Goal: Transaction & Acquisition: Purchase product/service

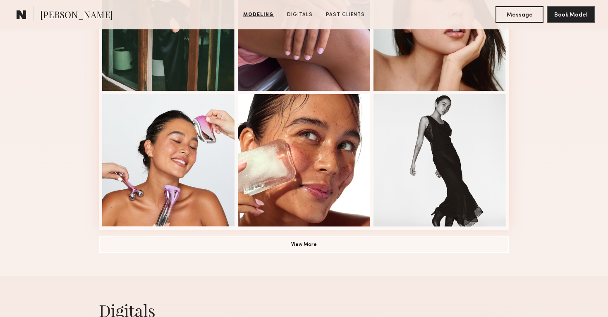
scroll to position [560, 0]
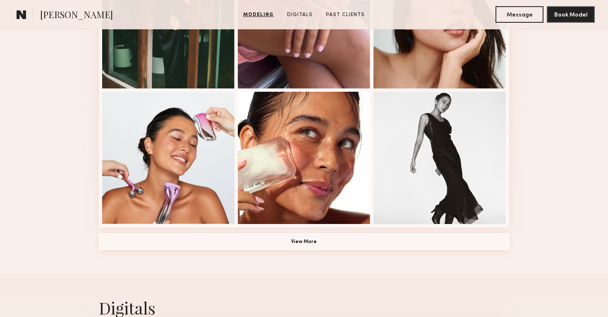
click at [258, 240] on button "View More" at bounding box center [304, 242] width 410 height 17
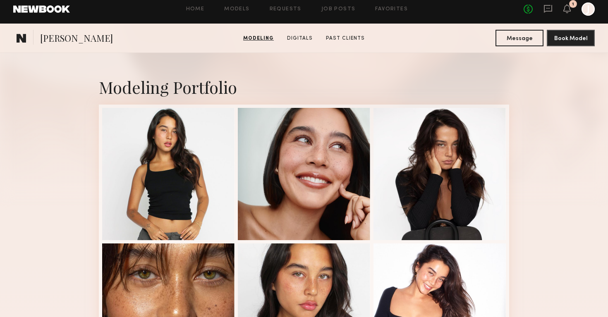
scroll to position [125, 0]
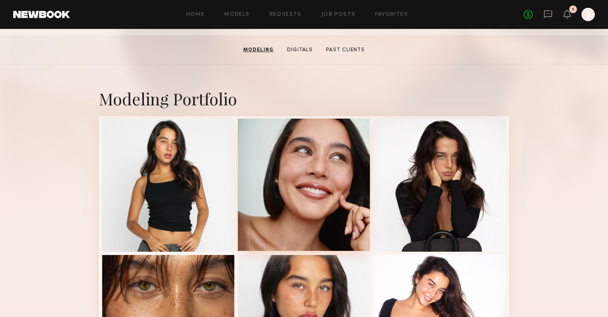
click at [325, 208] on div at bounding box center [304, 185] width 132 height 132
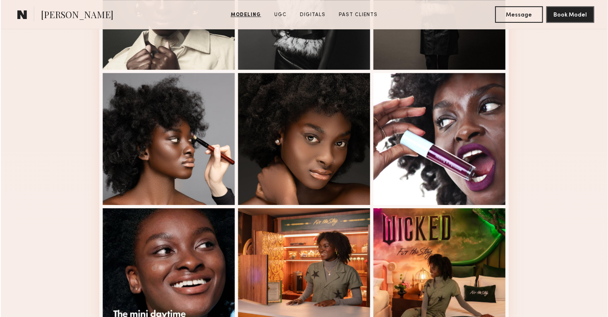
scroll to position [436, 0]
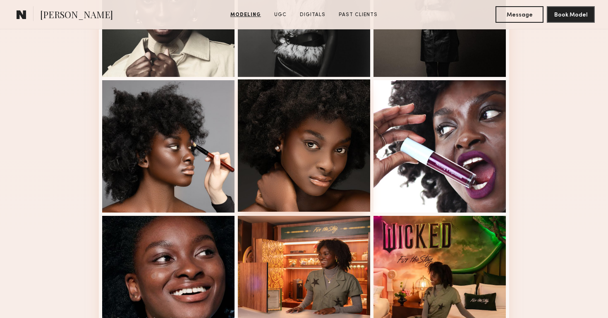
click at [328, 165] on div at bounding box center [304, 145] width 132 height 132
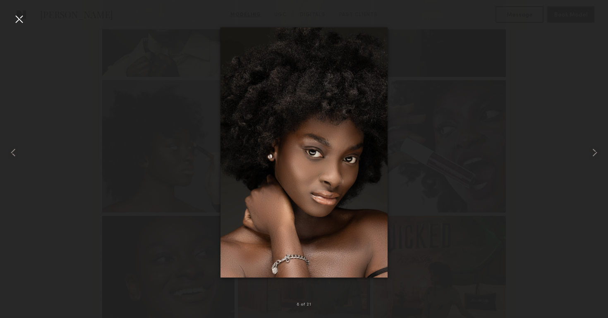
click at [522, 214] on div at bounding box center [304, 152] width 608 height 278
click at [471, 151] on div at bounding box center [304, 152] width 608 height 278
click at [22, 15] on div at bounding box center [18, 18] width 13 height 13
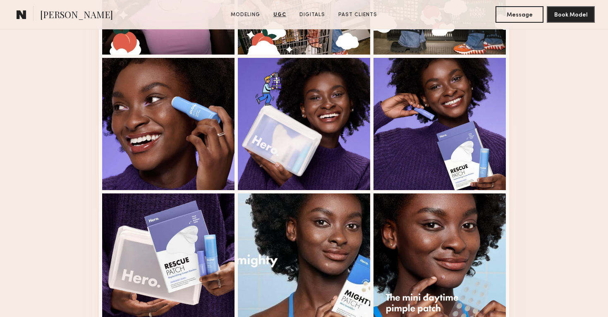
scroll to position [1674, 0]
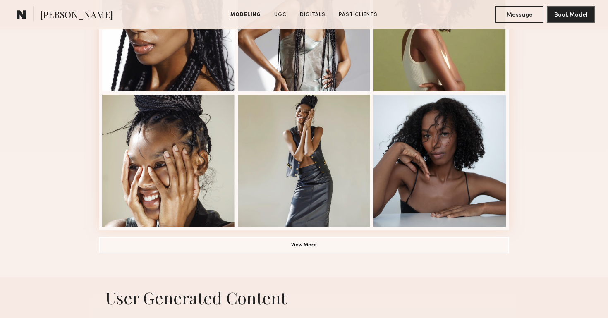
scroll to position [580, 0]
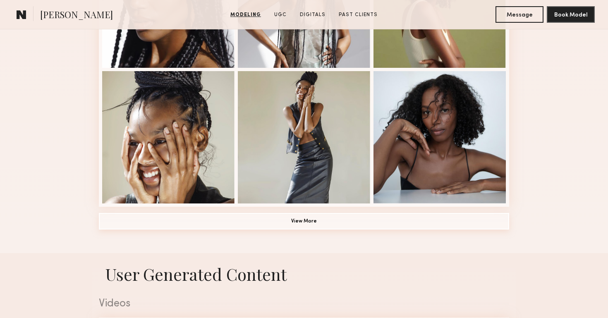
click at [286, 225] on button "View More" at bounding box center [304, 221] width 410 height 17
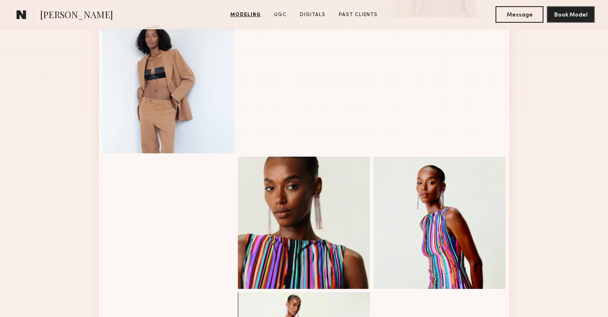
scroll to position [725, 0]
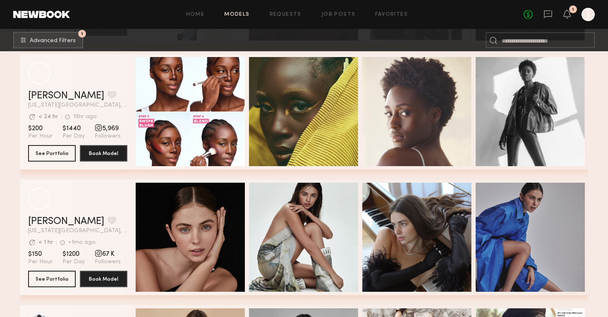
scroll to position [24515, 0]
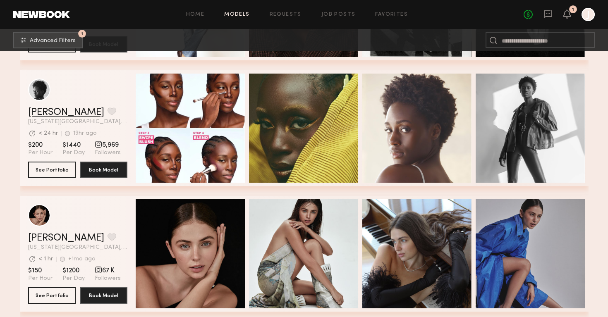
click at [43, 112] on link "[PERSON_NAME]" at bounding box center [66, 113] width 76 height 10
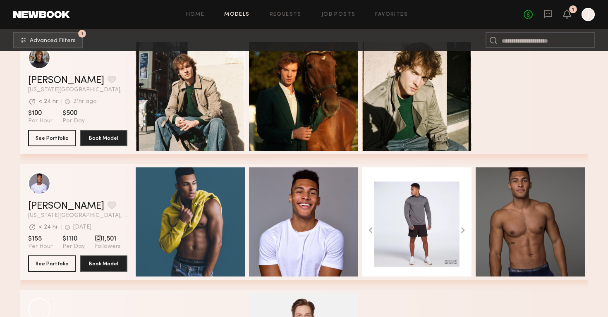
scroll to position [25680, 0]
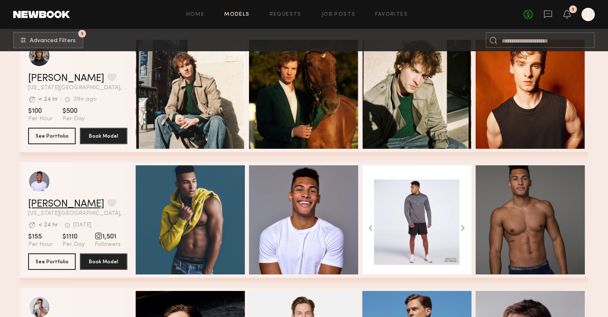
click at [51, 203] on link "Stephanos C." at bounding box center [66, 204] width 76 height 10
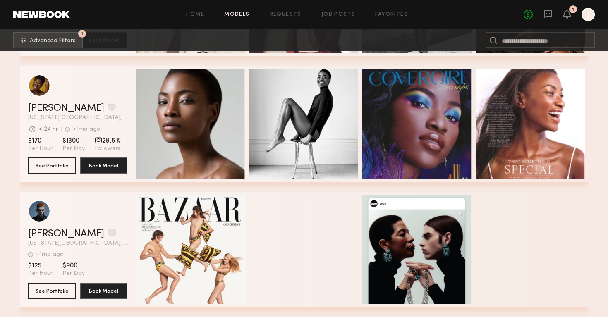
scroll to position [27155, 0]
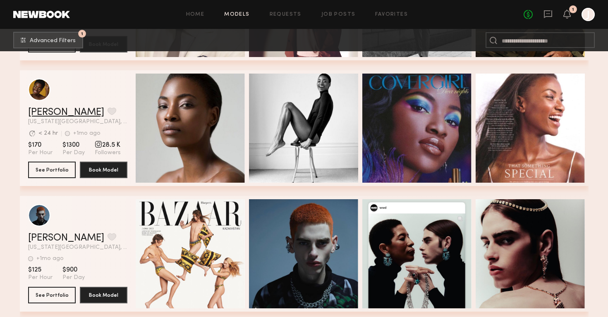
click at [45, 114] on link "Naoumie E." at bounding box center [66, 113] width 76 height 10
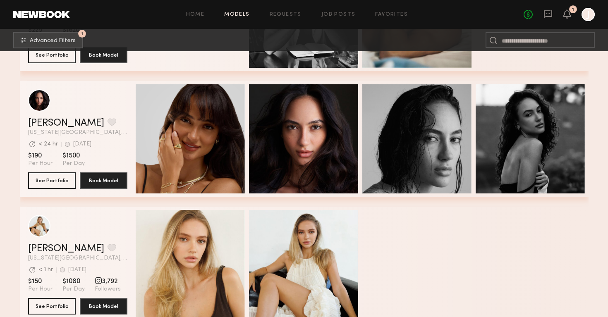
scroll to position [29155, 0]
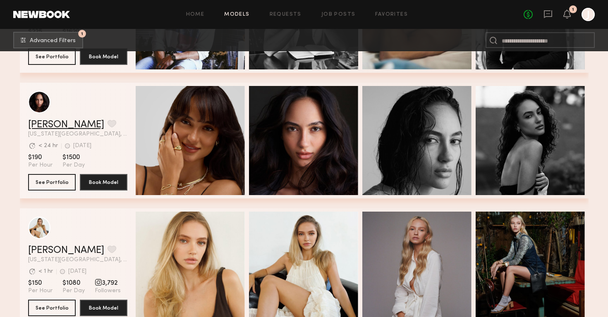
click at [58, 126] on link "[PERSON_NAME]" at bounding box center [66, 125] width 76 height 10
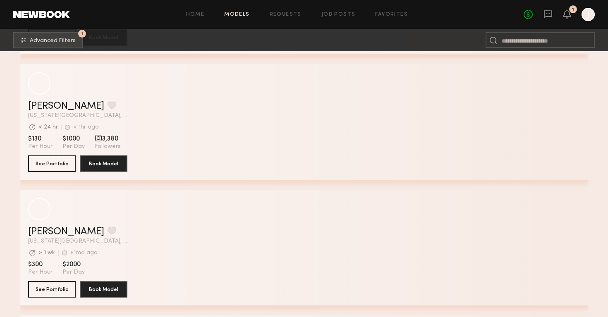
scroll to position [38447, 0]
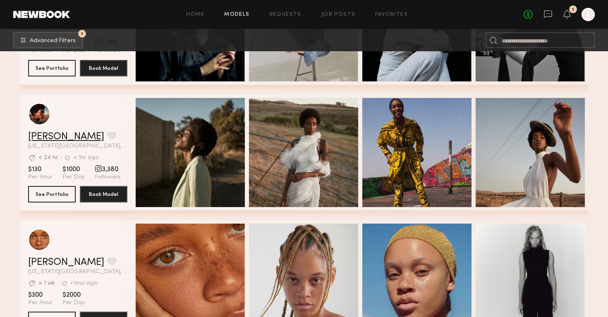
click at [47, 135] on link "Tia M." at bounding box center [66, 137] width 76 height 10
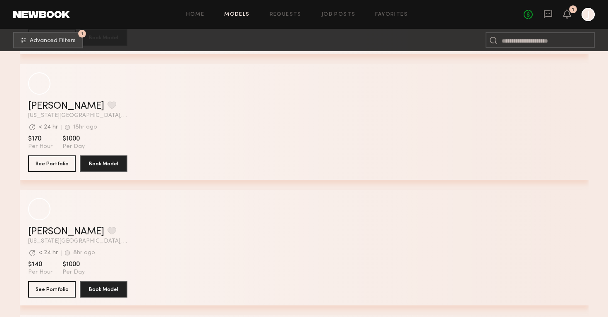
scroll to position [50175, 0]
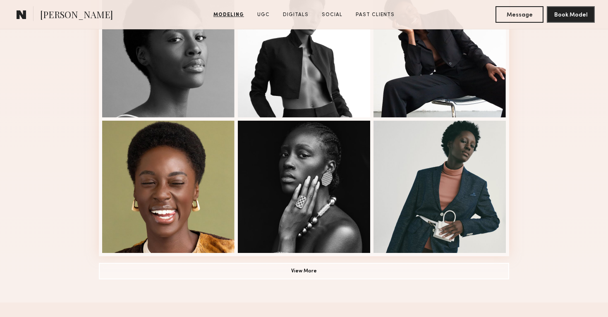
scroll to position [534, 0]
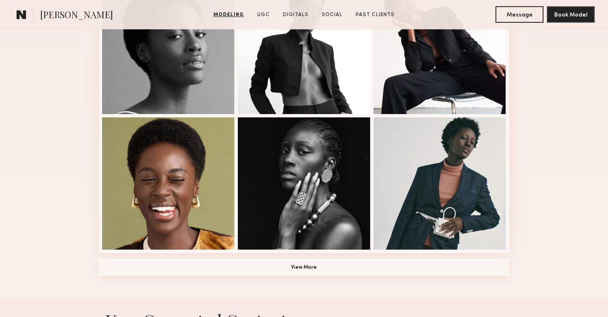
click at [249, 267] on button "View More" at bounding box center [304, 267] width 410 height 17
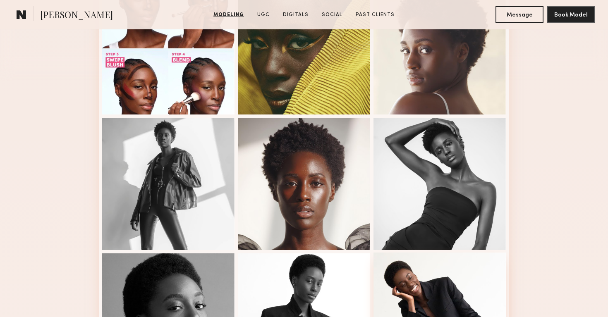
scroll to position [262, 0]
click at [262, 13] on link "UGC" at bounding box center [263, 14] width 19 height 7
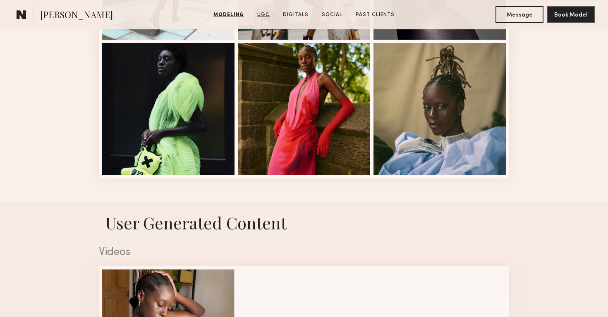
scroll to position [1303, 0]
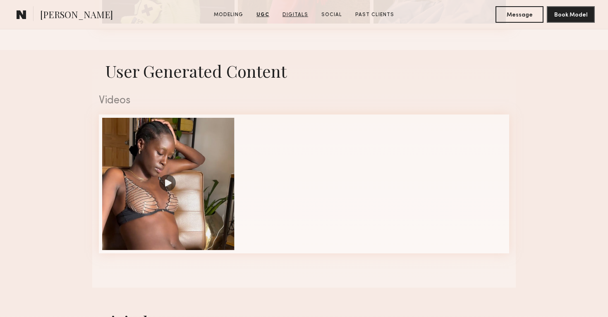
click at [304, 16] on link "Digitals" at bounding box center [295, 14] width 32 height 7
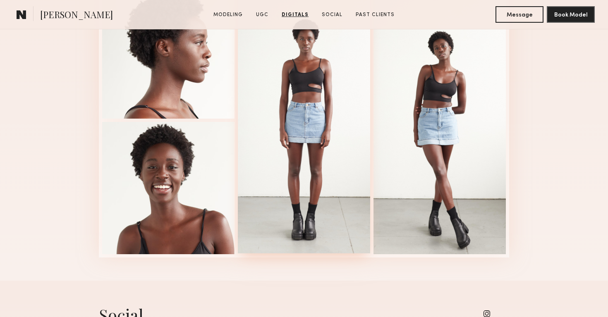
scroll to position [1662, 0]
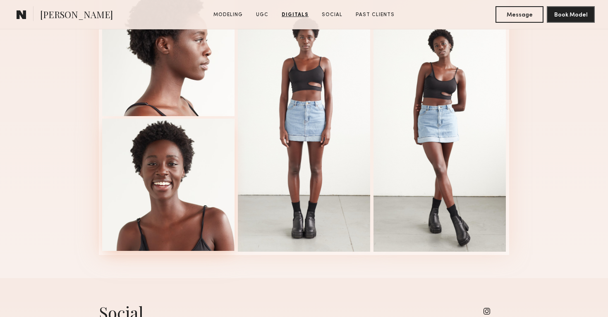
click at [192, 201] on div at bounding box center [168, 185] width 132 height 132
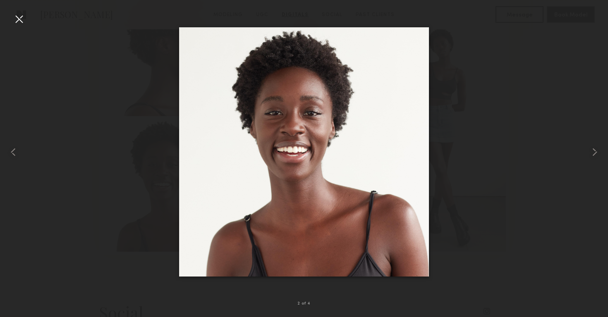
click at [19, 16] on div at bounding box center [18, 18] width 13 height 13
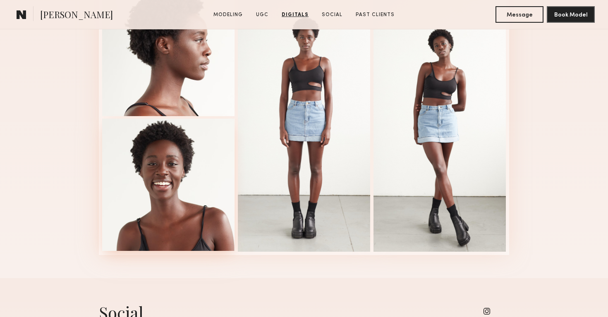
click at [165, 165] on div at bounding box center [168, 185] width 132 height 132
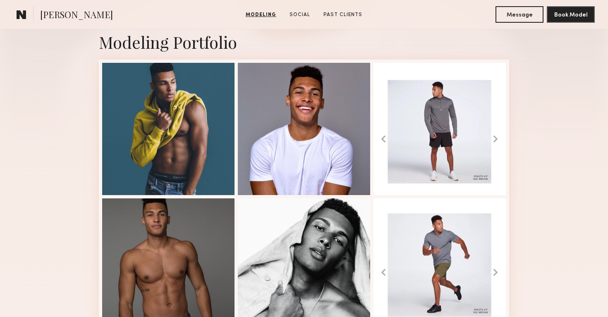
scroll to position [186, 0]
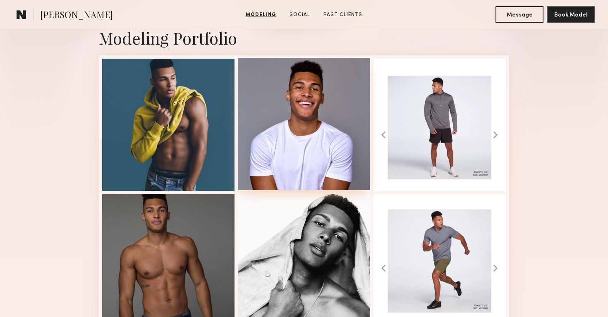
click at [297, 147] on div at bounding box center [304, 124] width 132 height 132
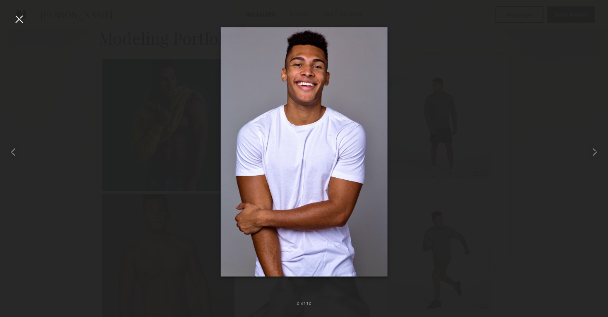
click at [19, 18] on div at bounding box center [18, 18] width 13 height 13
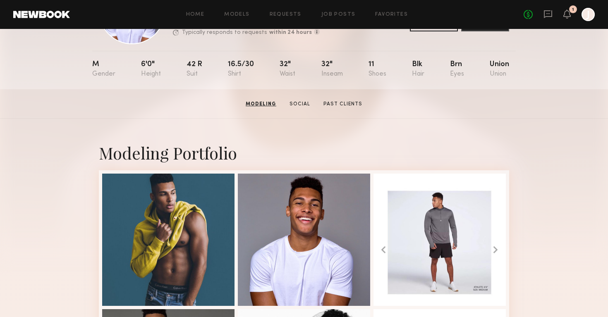
scroll to position [0, 0]
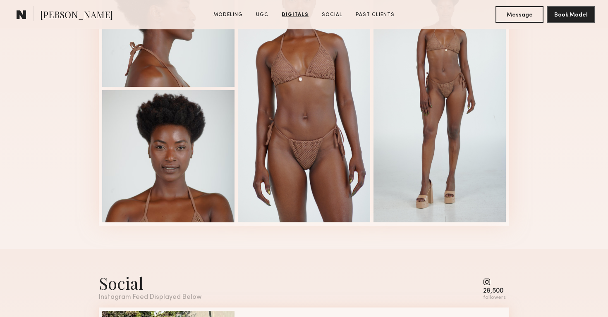
scroll to position [1175, 0]
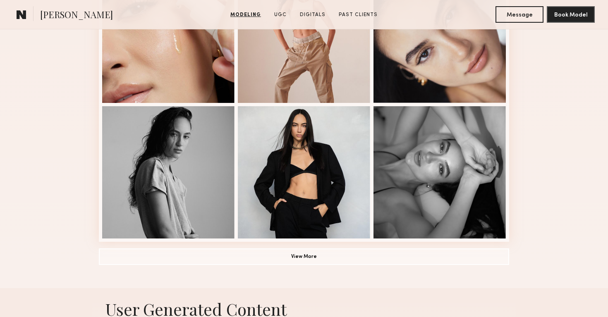
scroll to position [548, 0]
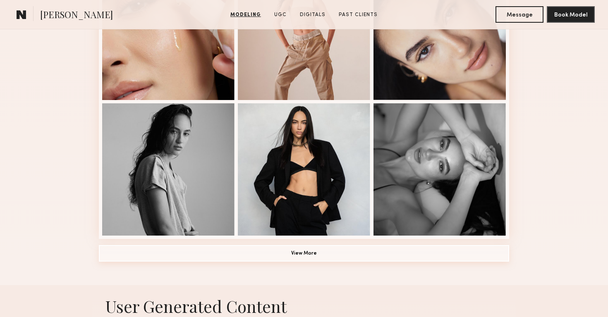
click at [265, 255] on button "View More" at bounding box center [304, 253] width 410 height 17
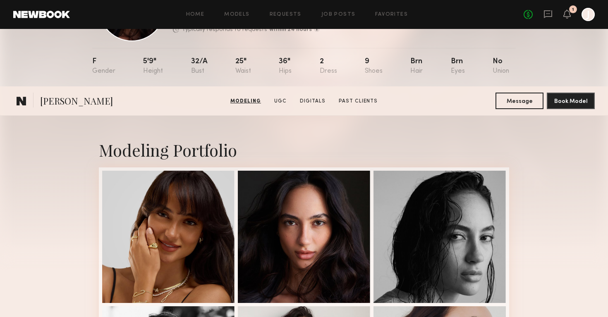
scroll to position [62, 0]
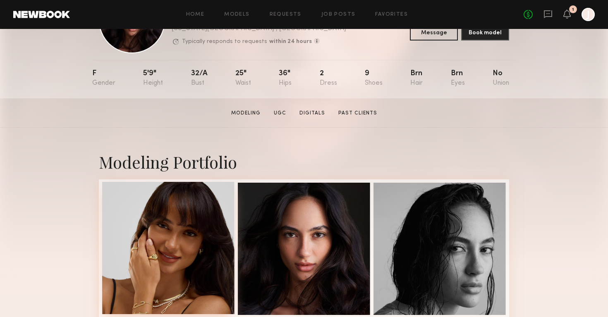
click at [129, 239] on div at bounding box center [168, 248] width 132 height 132
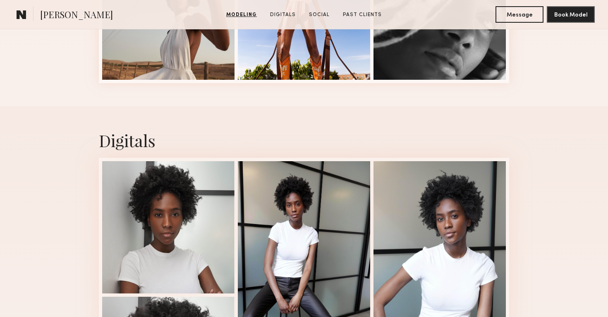
scroll to position [560, 0]
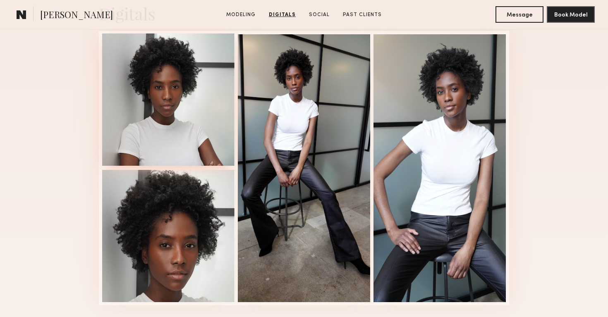
click at [163, 123] on div at bounding box center [168, 100] width 132 height 132
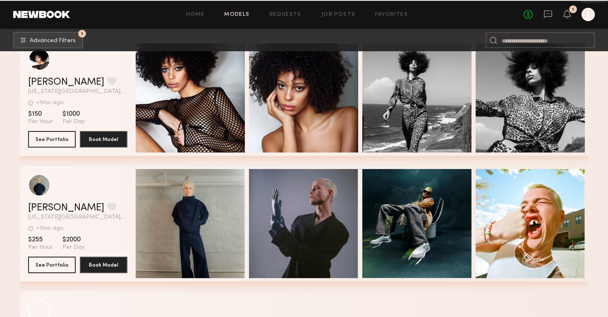
scroll to position [51201, 0]
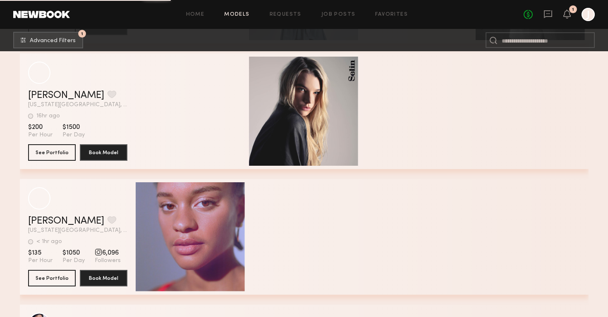
scroll to position [55625, 0]
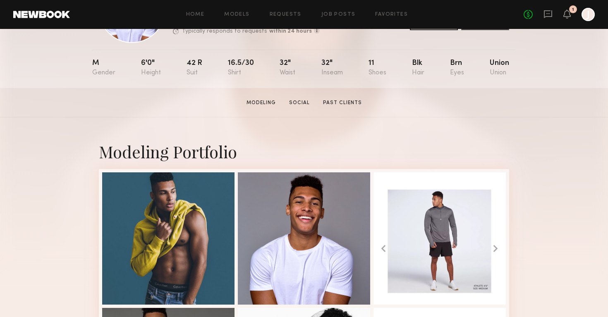
scroll to position [82, 0]
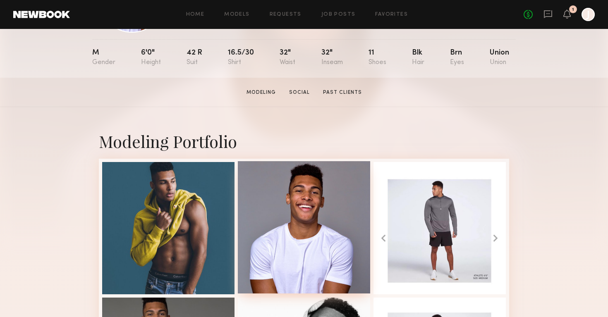
click at [307, 224] on div at bounding box center [304, 227] width 132 height 132
